Goal: Task Accomplishment & Management: Manage account settings

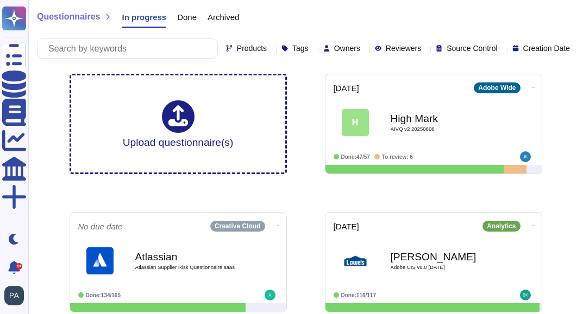
click at [364, 49] on icon at bounding box center [364, 49] width 0 height 0
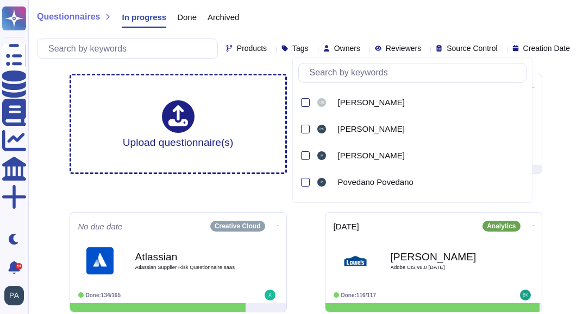
scroll to position [1089, 0]
click at [304, 154] on div at bounding box center [305, 155] width 9 height 9
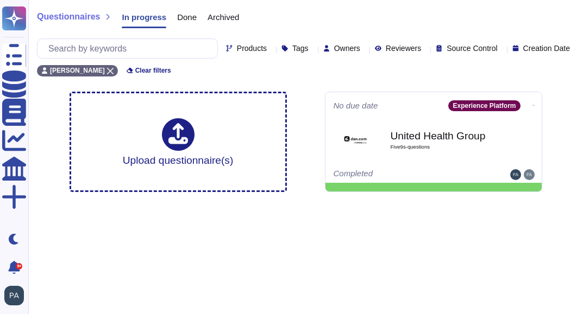
click at [410, 205] on html "Questionnaires Knowledge Base Documents Analytics CAIQ / SIG More Dark mode 9+ …" at bounding box center [291, 102] width 583 height 205
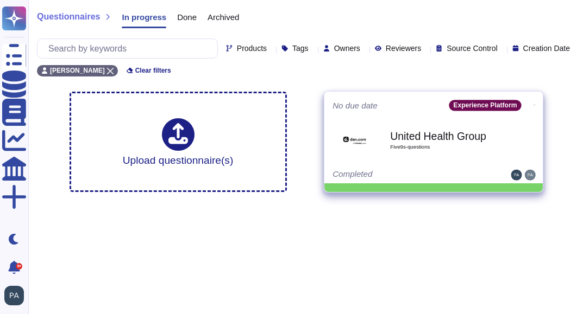
click at [410, 104] on icon at bounding box center [534, 105] width 2 height 3
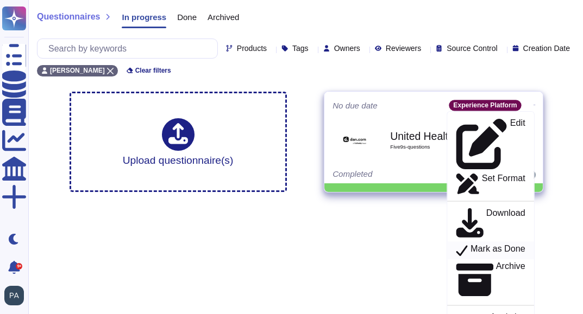
click at [410, 208] on p "Mark as Done" at bounding box center [497, 250] width 55 height 13
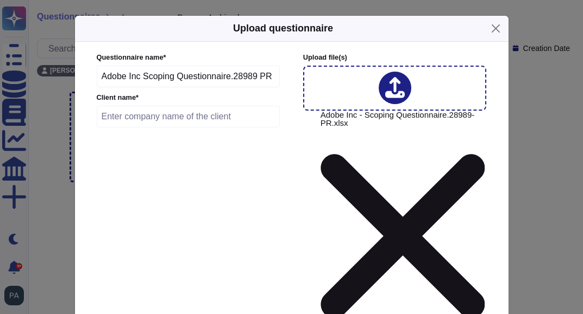
click at [137, 119] on input "text" at bounding box center [189, 117] width 184 height 22
type input "[PERSON_NAME]"
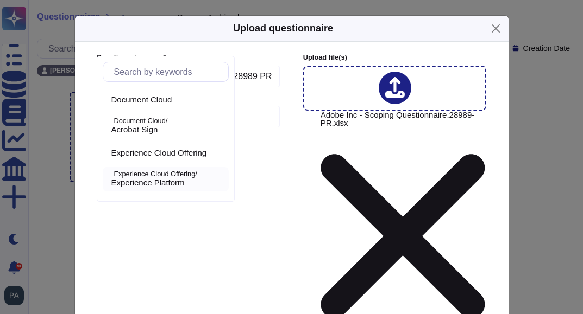
click at [178, 177] on p "Experience Cloud Offering/" at bounding box center [169, 174] width 110 height 7
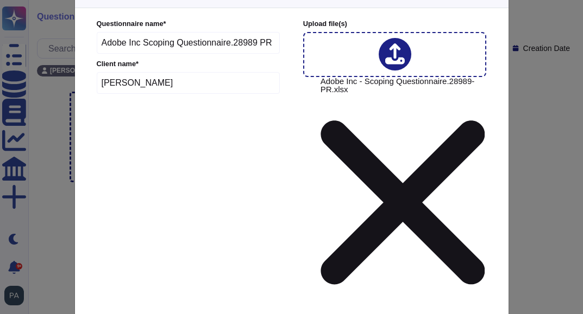
scroll to position [43, 0]
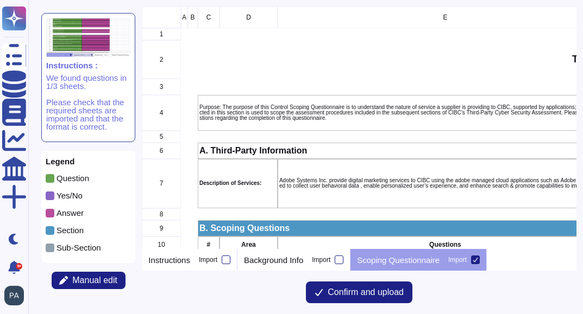
scroll to position [243, 434]
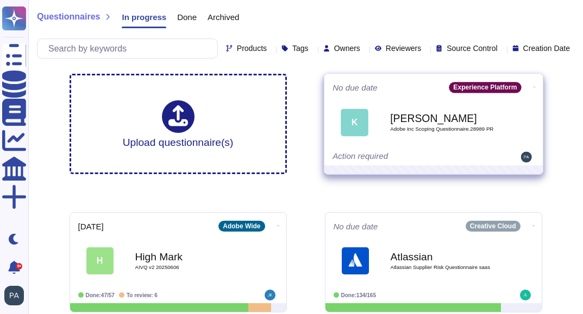
click at [410, 86] on icon at bounding box center [534, 87] width 2 height 3
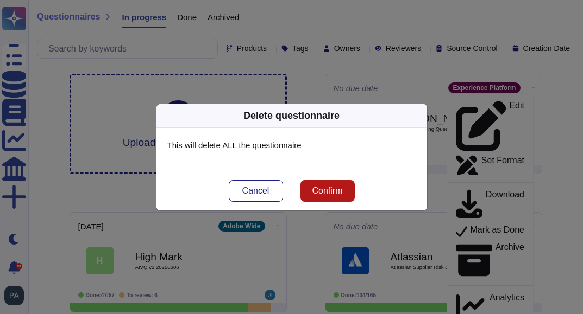
click at [323, 192] on span "Confirm" at bounding box center [327, 191] width 30 height 9
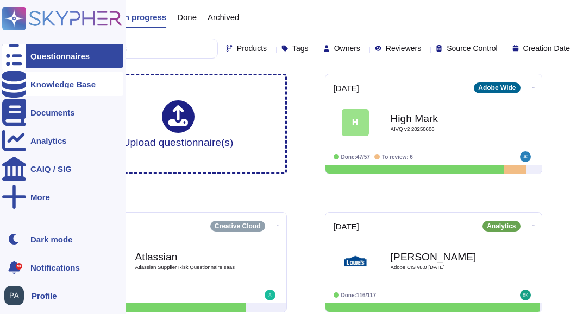
click at [12, 82] on icon at bounding box center [14, 84] width 24 height 27
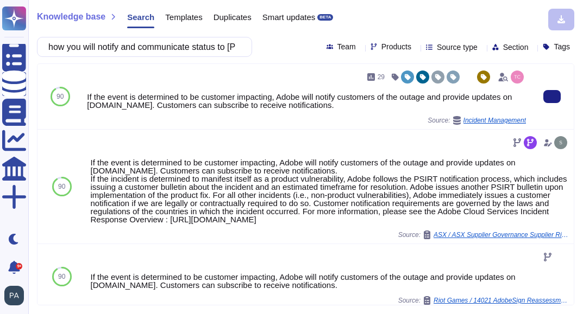
drag, startPoint x: 357, startPoint y: 105, endPoint x: 86, endPoint y: 98, distance: 271.1
click at [86, 98] on div "29 If the event is determined to be customer impacting, Adobe will notify custo…" at bounding box center [307, 96] width 448 height 65
copy div "If the event is determined to be customer impacting, Adobe will notify customer…"
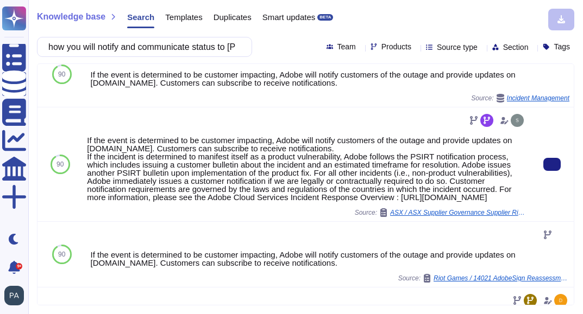
scroll to position [23, 0]
click at [438, 201] on div "If the event is determined to be customer impacting, Adobe will notify customer…" at bounding box center [306, 168] width 439 height 65
drag, startPoint x: 438, startPoint y: 204, endPoint x: 86, endPoint y: 160, distance: 354.2
click at [87, 160] on div "If the event is determined to be customer impacting, Adobe will notify customer…" at bounding box center [306, 168] width 439 height 65
copy div "If the incident is determined to manifest itself as a product vulnerability, Ad…"
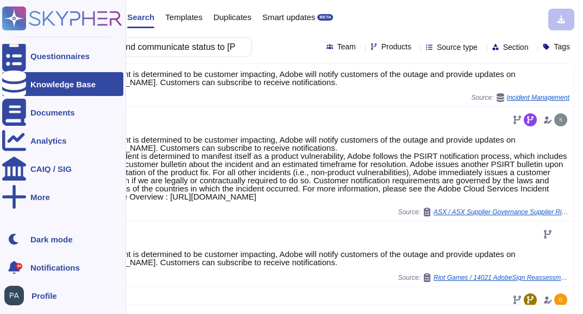
click at [43, 84] on div "Knowledge Base" at bounding box center [62, 84] width 65 height 8
click at [51, 83] on div "Knowledge Base" at bounding box center [62, 84] width 65 height 8
click at [34, 57] on div "Questionnaires" at bounding box center [59, 56] width 59 height 8
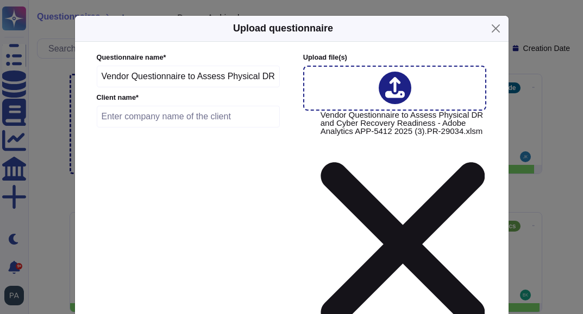
click at [116, 100] on div "Questionnaire name * Vendor Questionnaire to Assess Physical DR and Cyber Recov…" at bounding box center [189, 93] width 184 height 80
click at [115, 119] on input "text" at bounding box center [189, 117] width 184 height 22
type input "[PERSON_NAME]"
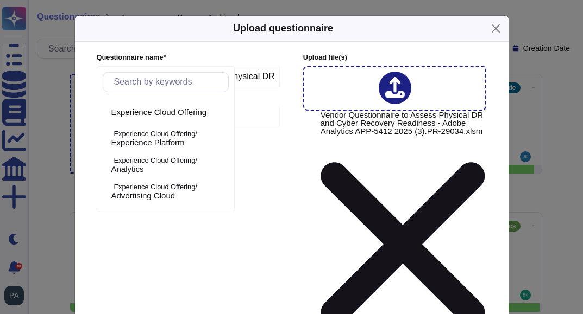
scroll to position [51, 0]
click at [144, 142] on span "Experience Platform" at bounding box center [147, 142] width 73 height 10
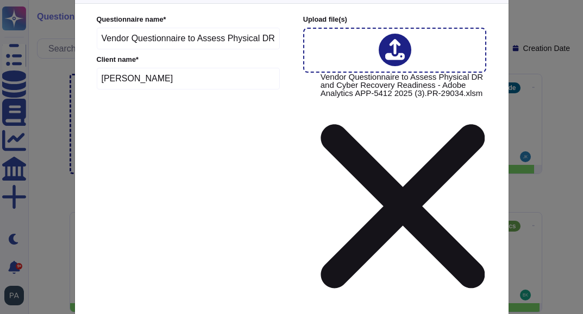
scroll to position [53, 0]
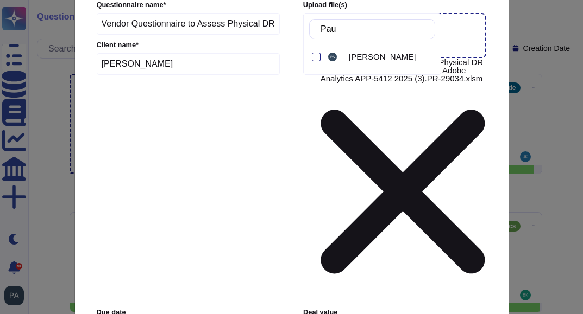
type input "[PERSON_NAME]"
click at [317, 56] on div at bounding box center [316, 57] width 9 height 9
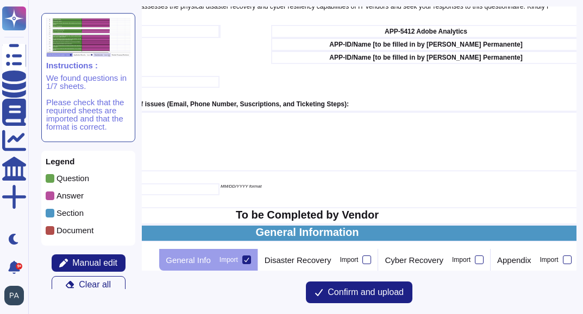
scroll to position [149, 205]
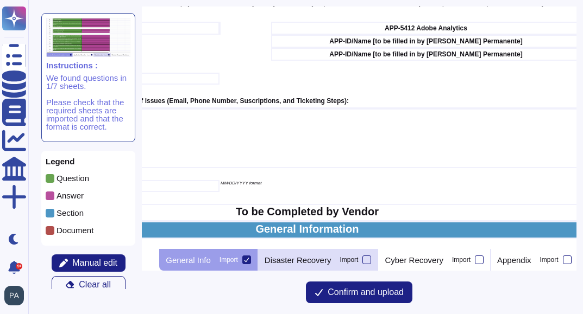
click at [331, 259] on p "Disaster Recovery" at bounding box center [297, 260] width 67 height 8
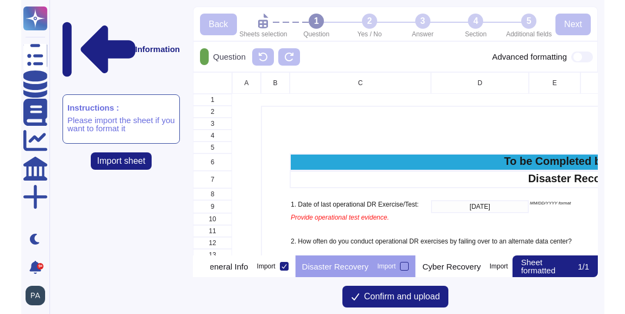
scroll to position [0, 23]
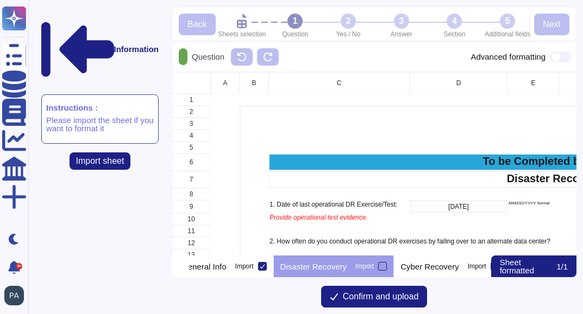
click at [387, 266] on div at bounding box center [382, 266] width 9 height 9
click at [0, 0] on input "Import" at bounding box center [0, 0] width 0 height 0
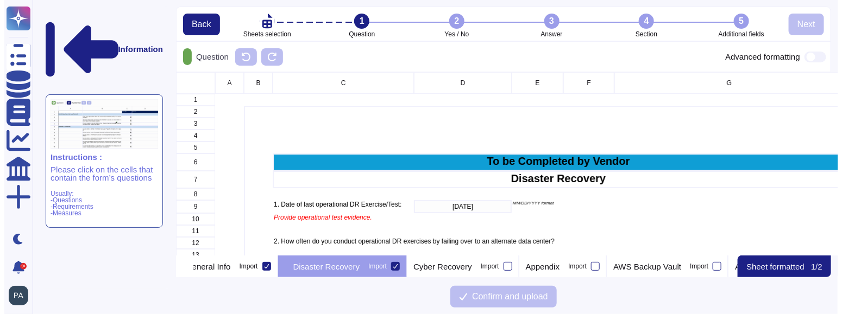
scroll to position [0, 0]
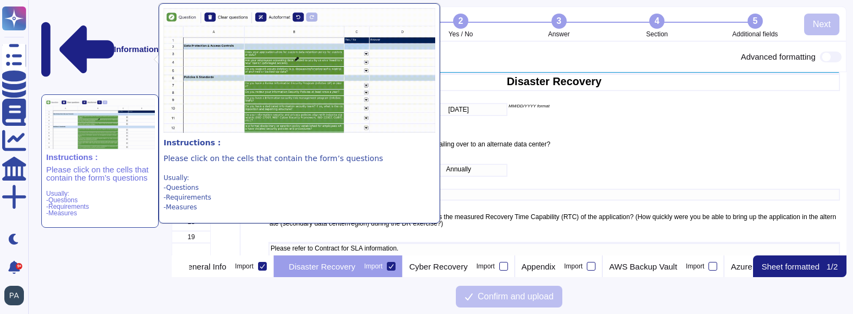
click at [96, 99] on img at bounding box center [100, 124] width 110 height 51
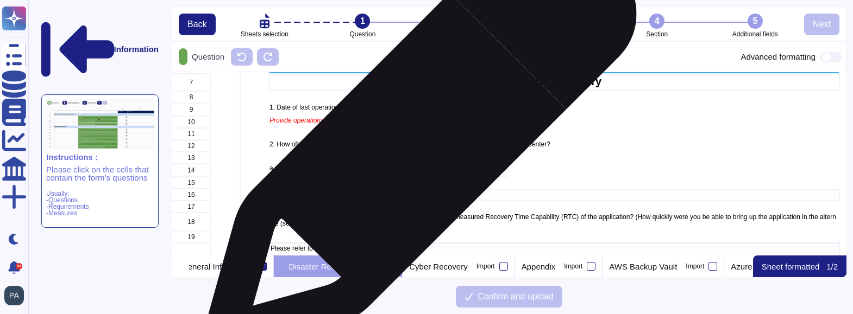
click at [415, 144] on p "2. How often do you conduct operational DR exercises by failing over to an alte…" at bounding box center [553, 144] width 569 height 7
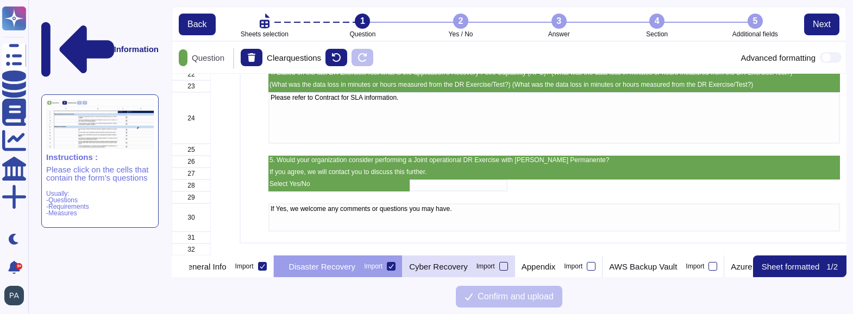
click at [508, 268] on div at bounding box center [503, 266] width 9 height 9
click at [0, 0] on input "Import" at bounding box center [0, 0] width 0 height 0
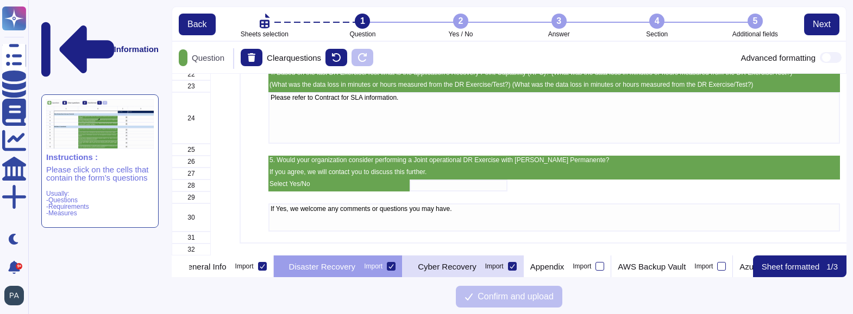
click at [503, 267] on div "Import" at bounding box center [494, 266] width 18 height 7
click at [0, 0] on input "Import" at bounding box center [0, 0] width 0 height 0
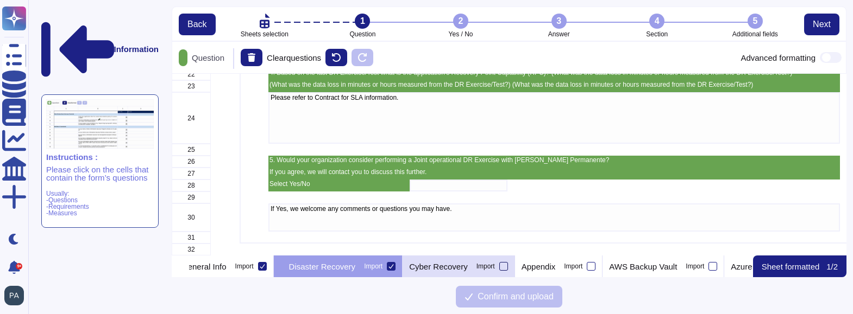
click at [508, 267] on div at bounding box center [503, 266] width 9 height 9
click at [0, 0] on input "Import" at bounding box center [0, 0] width 0 height 0
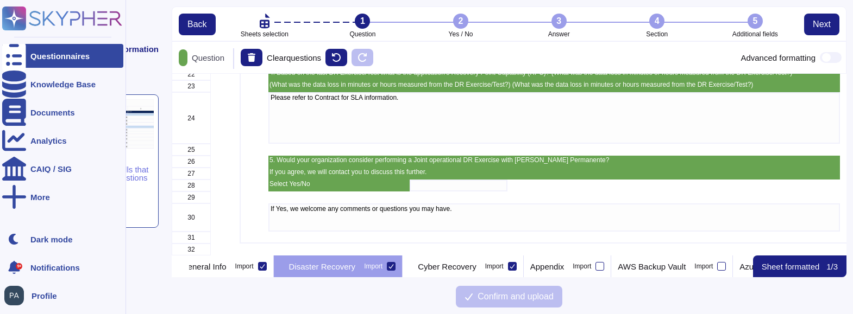
click at [17, 58] on icon at bounding box center [14, 56] width 24 height 32
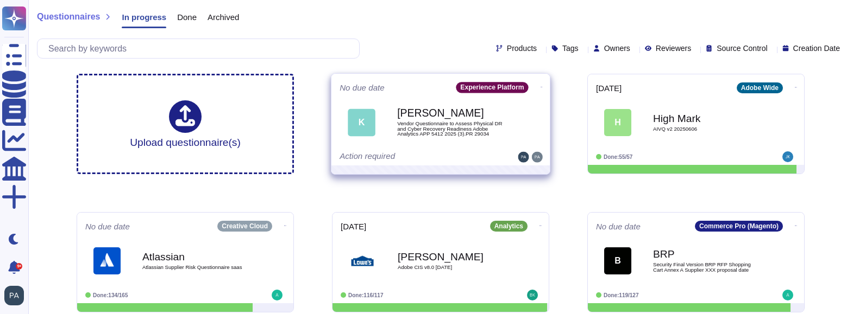
click at [540, 86] on icon at bounding box center [541, 87] width 2 height 3
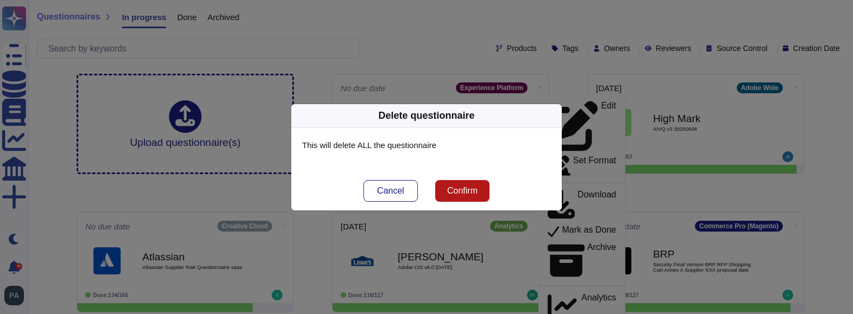
click at [465, 191] on span "Confirm" at bounding box center [462, 191] width 30 height 9
